Goal: Task Accomplishment & Management: Manage account settings

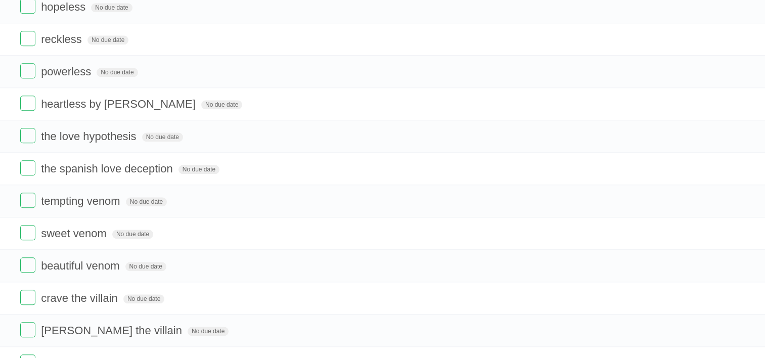
scroll to position [1063, 0]
click at [738, 196] on icon at bounding box center [735, 201] width 14 height 17
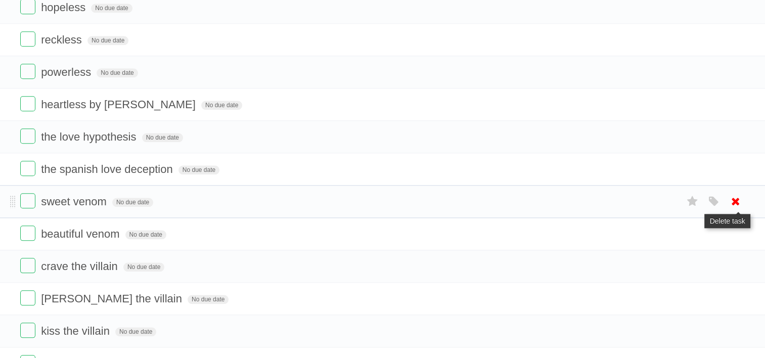
click at [736, 198] on icon at bounding box center [735, 201] width 14 height 17
click at [733, 200] on icon at bounding box center [735, 201] width 14 height 17
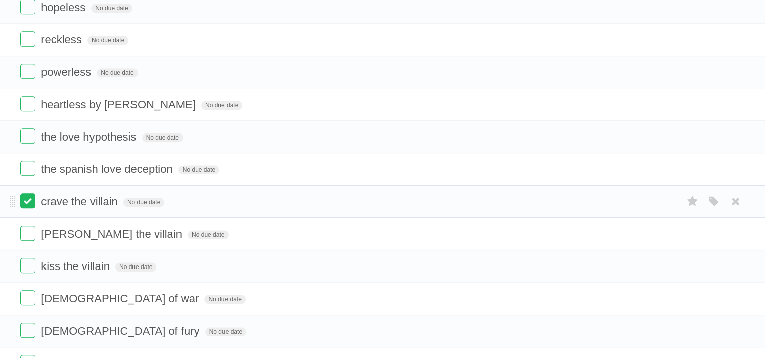
click at [32, 200] on label at bounding box center [27, 200] width 15 height 15
click at [31, 225] on label at bounding box center [27, 232] width 15 height 15
click at [30, 262] on label at bounding box center [27, 265] width 15 height 15
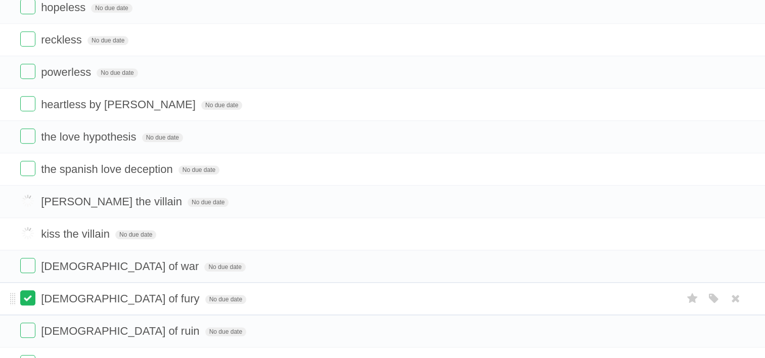
click at [30, 290] on label at bounding box center [27, 297] width 15 height 15
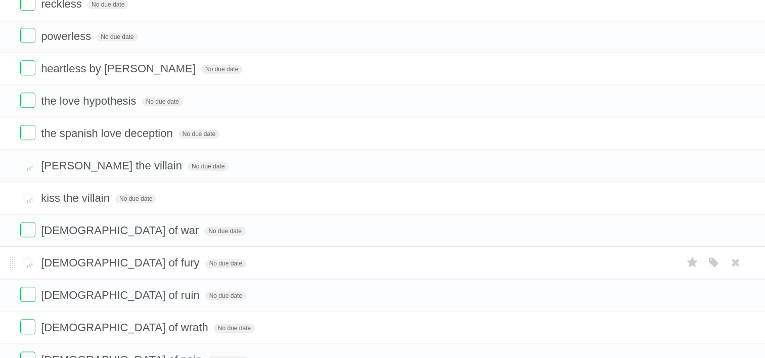
scroll to position [1099, 0]
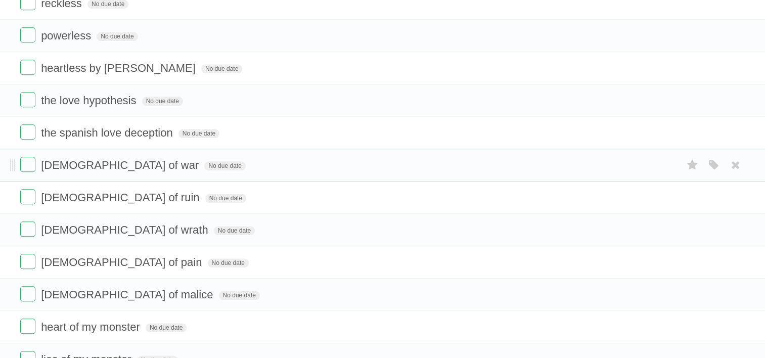
click at [28, 168] on li "[DEMOGRAPHIC_DATA] of war No due date White Red Blue Green Purple Orange" at bounding box center [382, 165] width 765 height 33
click at [26, 192] on label at bounding box center [27, 196] width 15 height 15
click at [30, 221] on label at bounding box center [27, 228] width 15 height 15
click at [26, 168] on li "[DEMOGRAPHIC_DATA] of war No due date White Red Blue Green Purple Orange" at bounding box center [382, 165] width 765 height 33
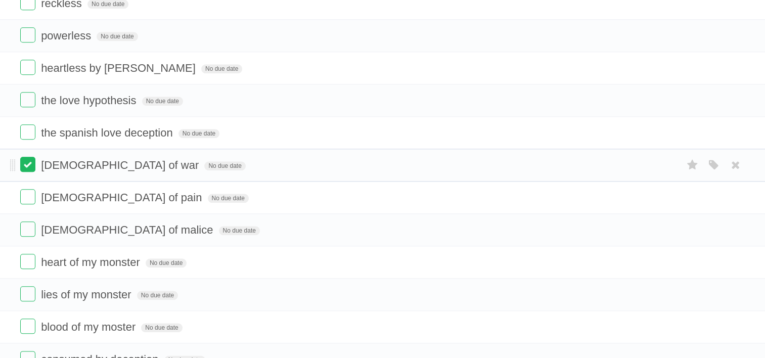
click at [28, 161] on label at bounding box center [27, 164] width 15 height 15
click at [25, 230] on form "[DEMOGRAPHIC_DATA] of malice No due date White Red Blue Green Purple Orange" at bounding box center [382, 229] width 724 height 17
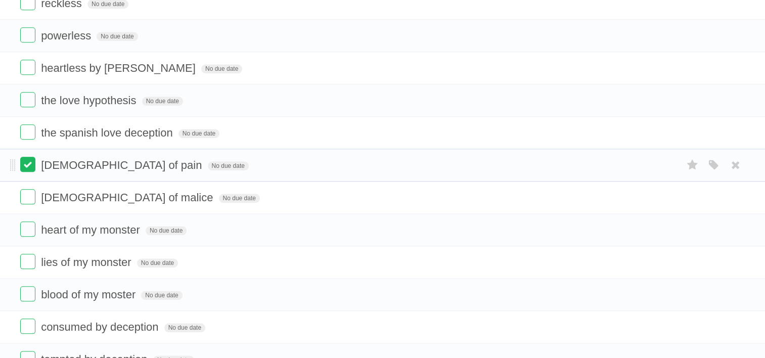
click at [26, 162] on label at bounding box center [27, 164] width 15 height 15
click at [32, 196] on label at bounding box center [27, 196] width 15 height 15
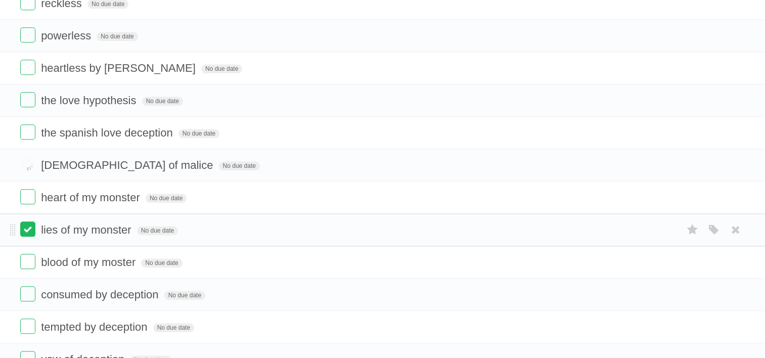
click at [28, 221] on label at bounding box center [27, 228] width 15 height 15
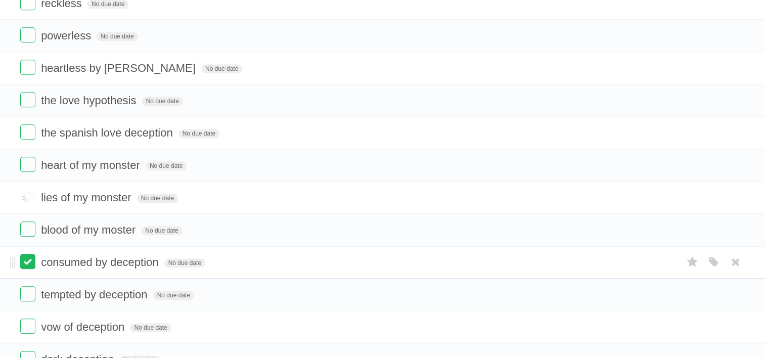
click at [24, 254] on label at bounding box center [27, 261] width 15 height 15
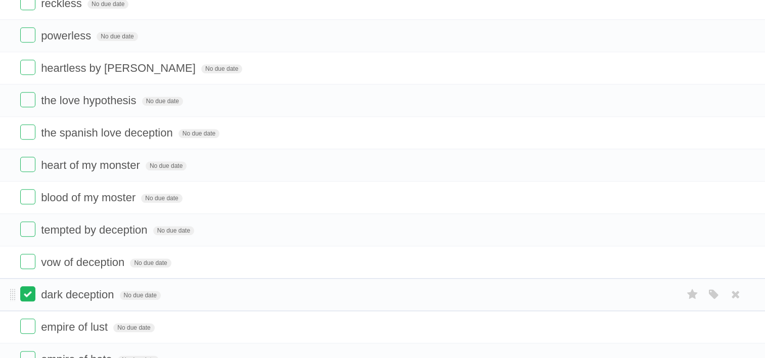
click at [26, 293] on label at bounding box center [27, 293] width 15 height 15
click at [30, 255] on label at bounding box center [27, 261] width 15 height 15
click at [30, 223] on label at bounding box center [27, 228] width 15 height 15
click at [30, 192] on label at bounding box center [27, 196] width 15 height 15
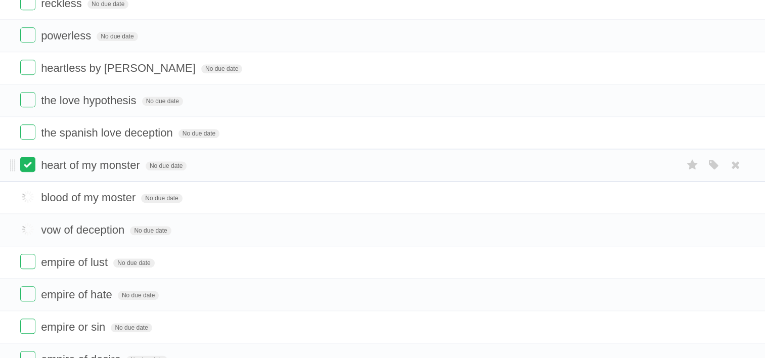
click at [29, 158] on label at bounding box center [27, 164] width 15 height 15
click at [30, 254] on label at bounding box center [27, 261] width 15 height 15
click at [30, 278] on li "empire or sin No due date White Red Blue Green Purple Orange" at bounding box center [382, 294] width 765 height 33
click at [29, 259] on label at bounding box center [27, 261] width 15 height 15
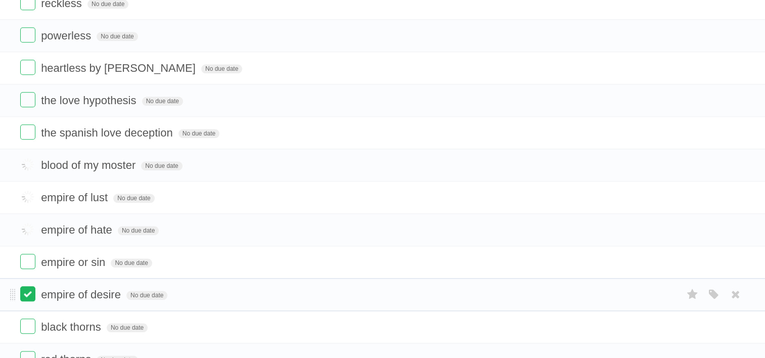
click at [26, 286] on label at bounding box center [27, 293] width 15 height 15
click at [28, 254] on label at bounding box center [27, 261] width 15 height 15
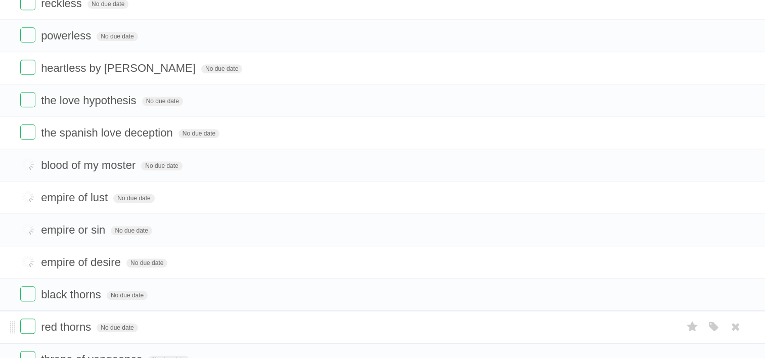
click at [30, 310] on li "red thorns No due date White Red Blue Green Purple Orange" at bounding box center [382, 326] width 765 height 33
click at [27, 286] on label at bounding box center [27, 293] width 15 height 15
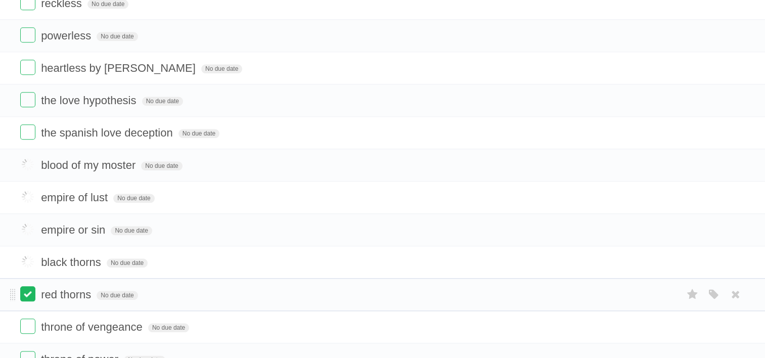
click at [28, 318] on label at bounding box center [27, 325] width 15 height 15
click at [30, 351] on label at bounding box center [27, 358] width 15 height 15
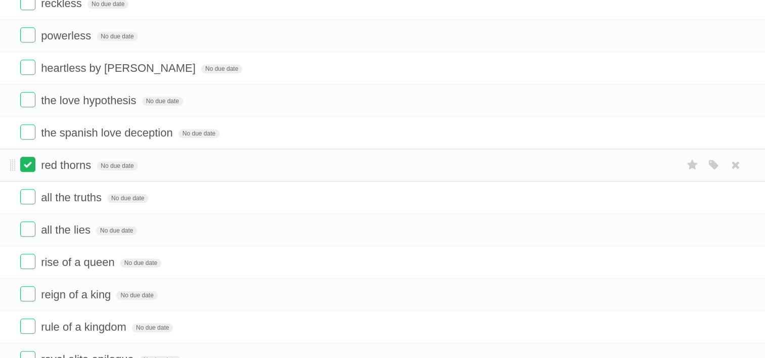
click at [28, 157] on label at bounding box center [27, 164] width 15 height 15
click at [28, 189] on label at bounding box center [27, 196] width 15 height 15
click at [28, 227] on ul "The rival No due date White Red Blue Green Purple Orange Check &mate No due dat…" at bounding box center [382, 359] width 765 height 2750
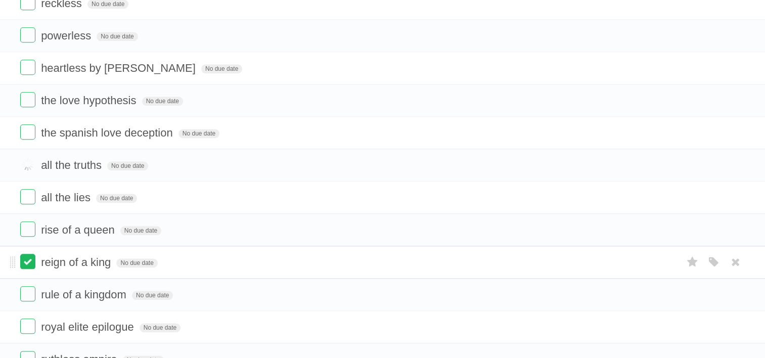
click at [30, 258] on label at bounding box center [27, 261] width 15 height 15
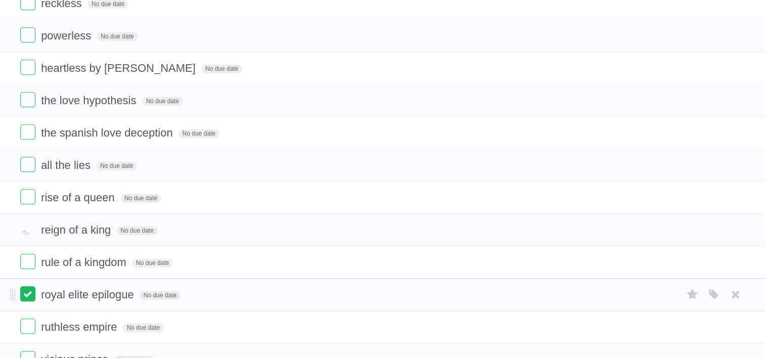
click at [29, 286] on label at bounding box center [27, 293] width 15 height 15
click at [29, 254] on label at bounding box center [27, 261] width 15 height 15
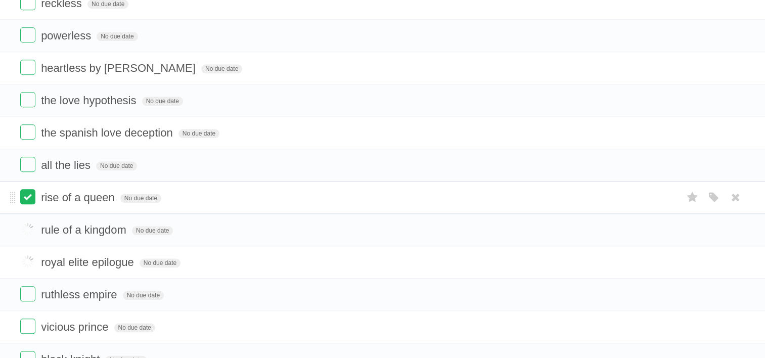
click at [29, 189] on label at bounding box center [27, 196] width 15 height 15
click at [27, 159] on label at bounding box center [27, 164] width 15 height 15
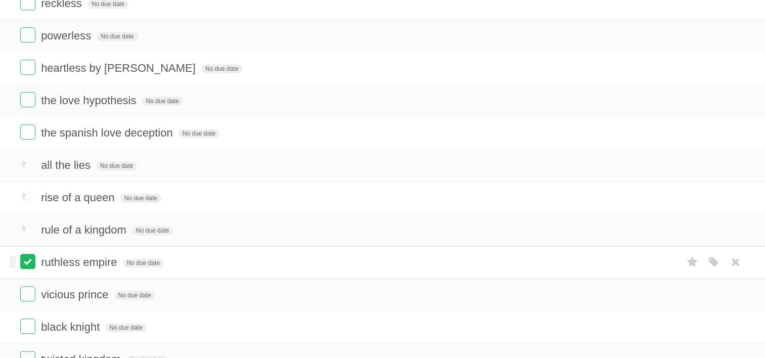
click at [23, 261] on label at bounding box center [27, 261] width 15 height 15
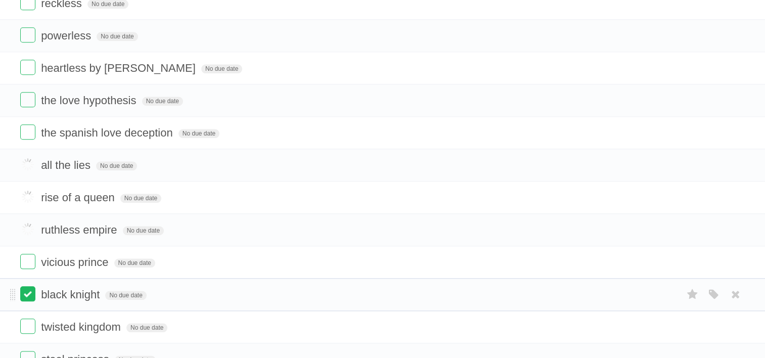
click at [30, 286] on label at bounding box center [27, 293] width 15 height 15
click at [30, 264] on li "vicious prince No due date White Red Blue Green Purple Orange" at bounding box center [382, 262] width 765 height 33
click at [29, 258] on label at bounding box center [27, 261] width 15 height 15
click at [31, 321] on label at bounding box center [27, 325] width 15 height 15
click at [32, 293] on label at bounding box center [27, 293] width 15 height 15
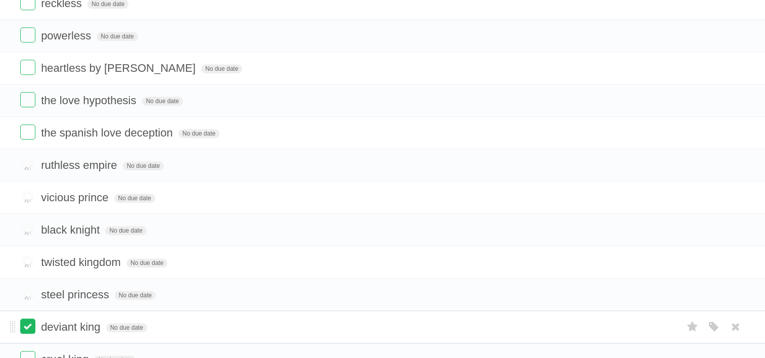
click at [31, 319] on label at bounding box center [27, 325] width 15 height 15
click at [28, 329] on li "cruel king No due date White Red Blue Green Purple Orange" at bounding box center [382, 326] width 765 height 33
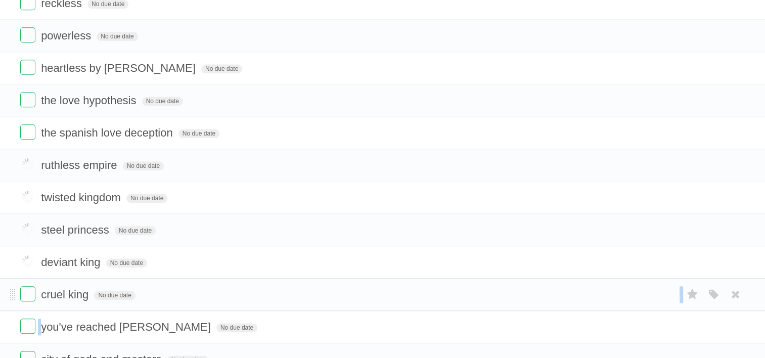
drag, startPoint x: 29, startPoint y: 322, endPoint x: 188, endPoint y: 277, distance: 164.9
click at [188, 277] on ul "The rival No due date White Red Blue Green Purple Orange Check &mate No due dat…" at bounding box center [382, 213] width 765 height 2459
click at [335, 278] on li "cruel king No due date White Red Blue Green Purple Orange" at bounding box center [382, 294] width 765 height 33
click at [30, 286] on label at bounding box center [27, 293] width 15 height 15
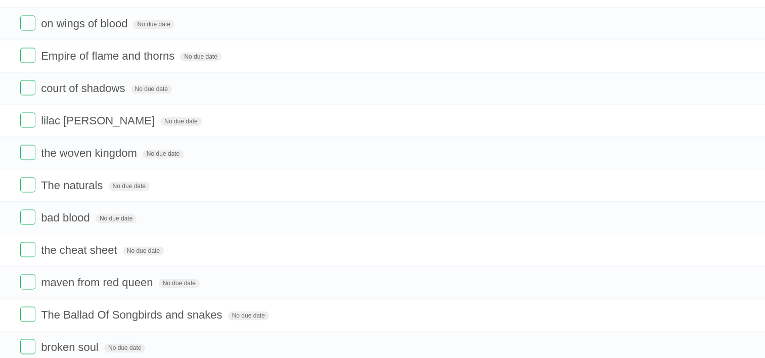
scroll to position [1437, 0]
